Goal: Communication & Community: Participate in discussion

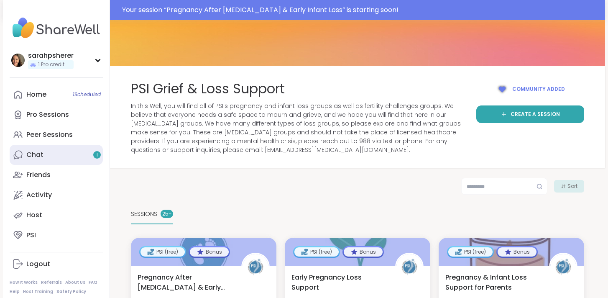
click at [56, 151] on link "Chat 1" at bounding box center [56, 155] width 93 height 20
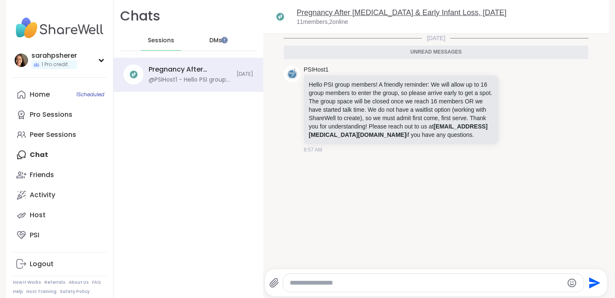
click at [307, 12] on link "Pregnancy After [MEDICAL_DATA] & Early Infant Loss, [DATE]" at bounding box center [402, 12] width 210 height 8
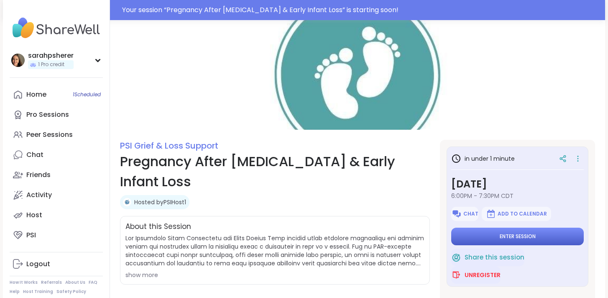
click at [509, 238] on span "Enter session" at bounding box center [518, 236] width 36 height 7
